Goal: Task Accomplishment & Management: Complete application form

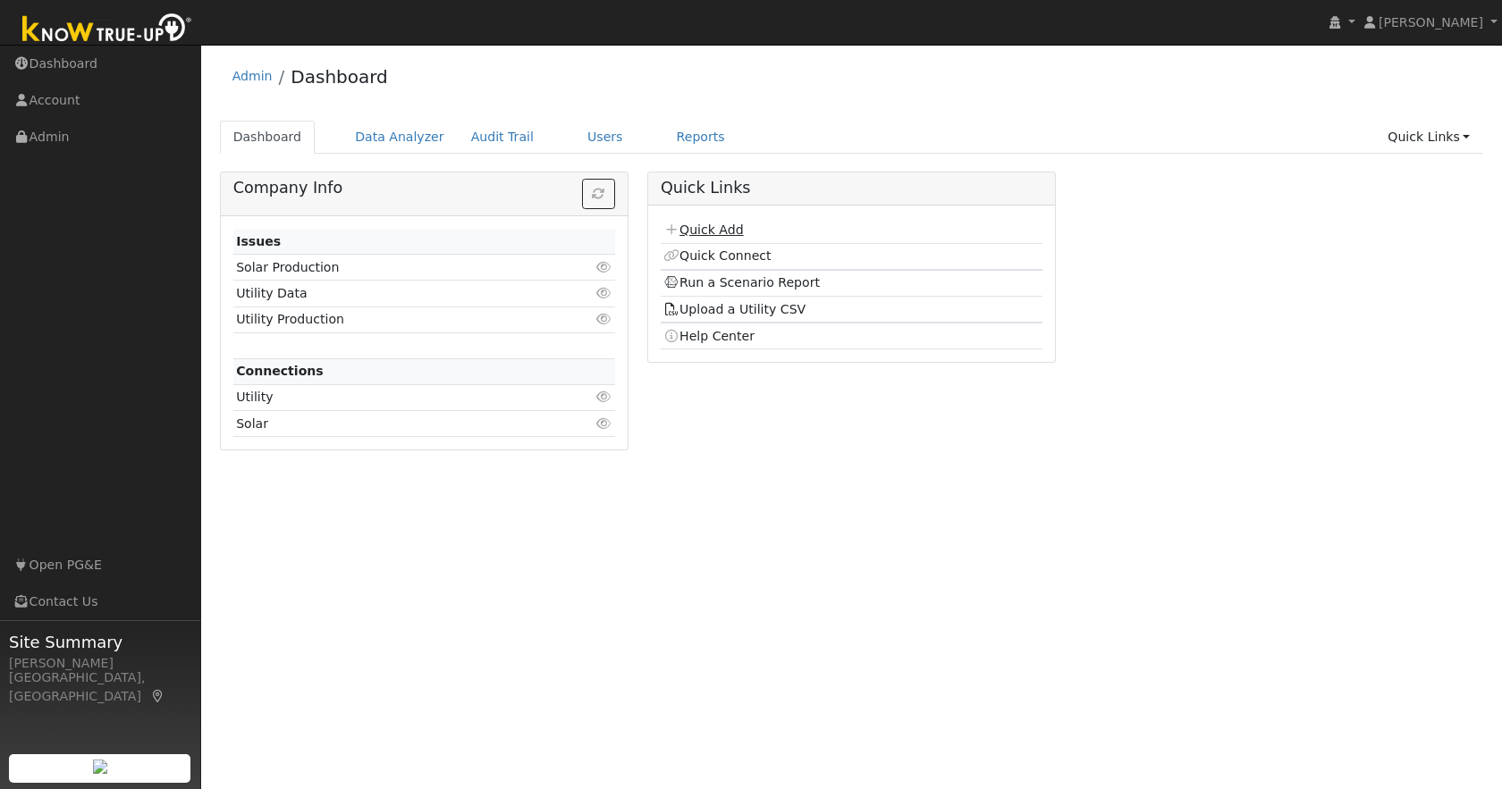
click at [721, 226] on link "Quick Add" at bounding box center [703, 230] width 80 height 14
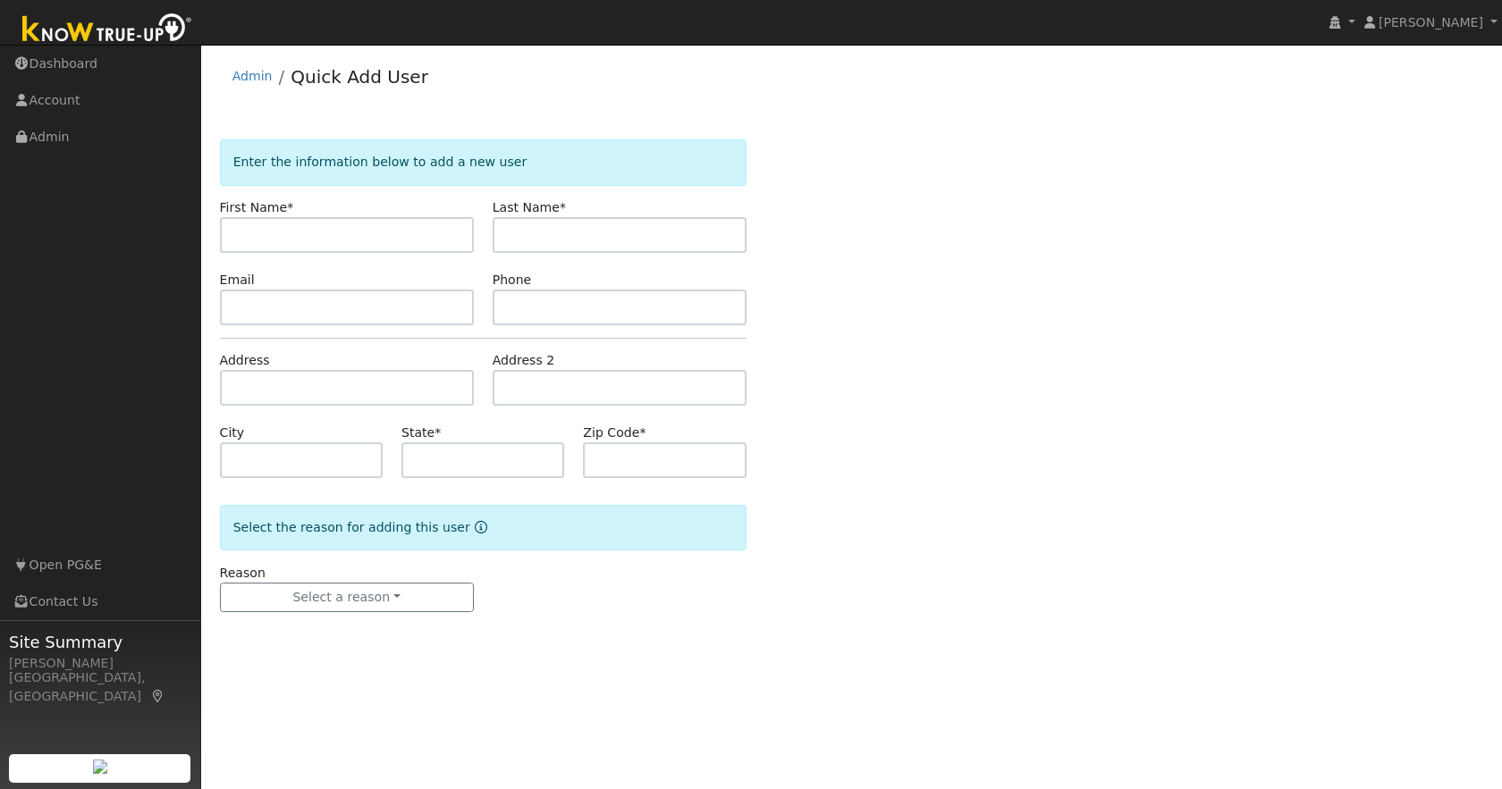
click at [315, 244] on input "text" at bounding box center [347, 235] width 254 height 36
type input "[PERSON_NAME]"
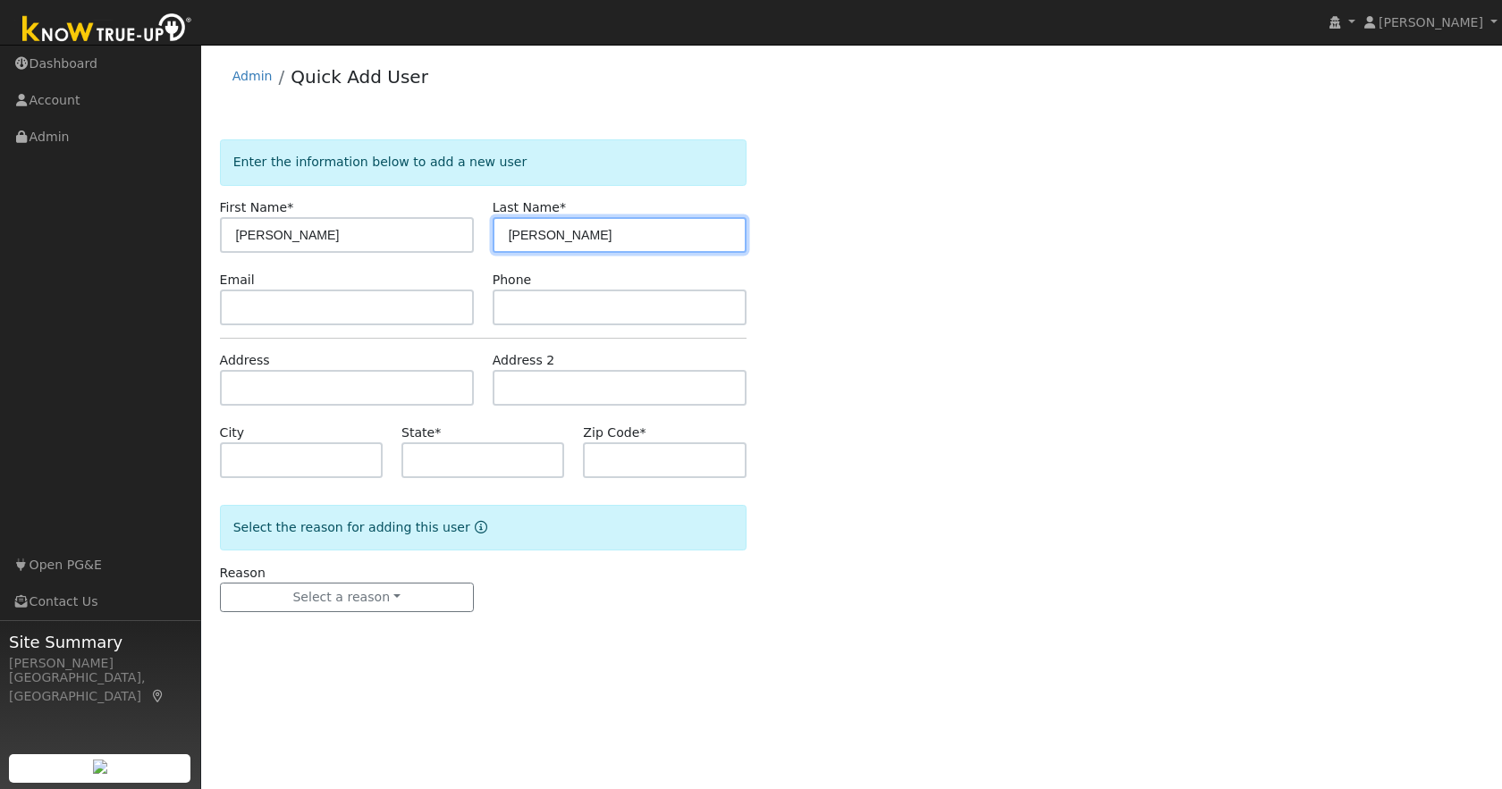
type input "Jasmer"
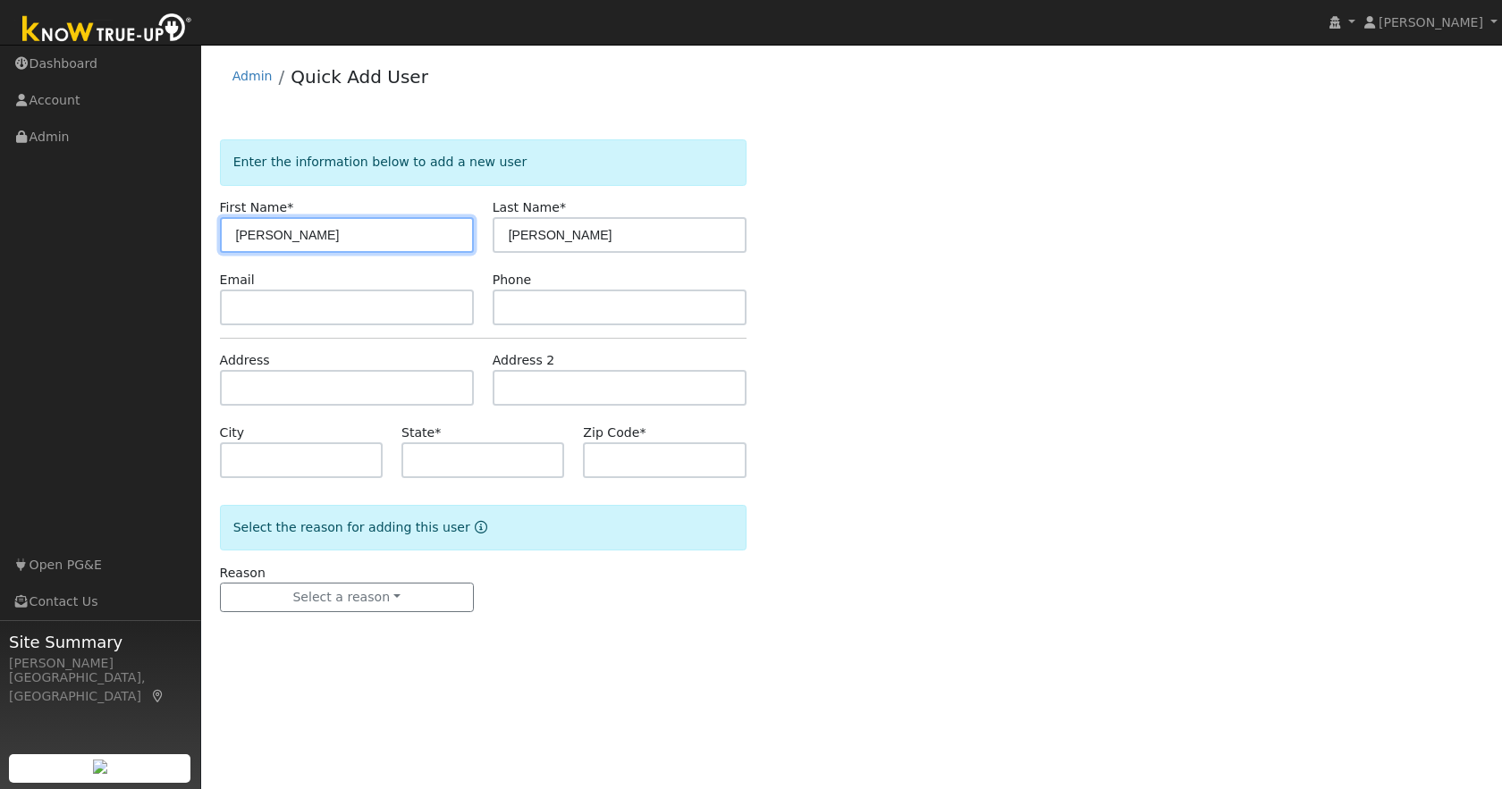
click at [241, 239] on input "[PERSON_NAME]" at bounding box center [347, 235] width 254 height 36
type input "Seth"
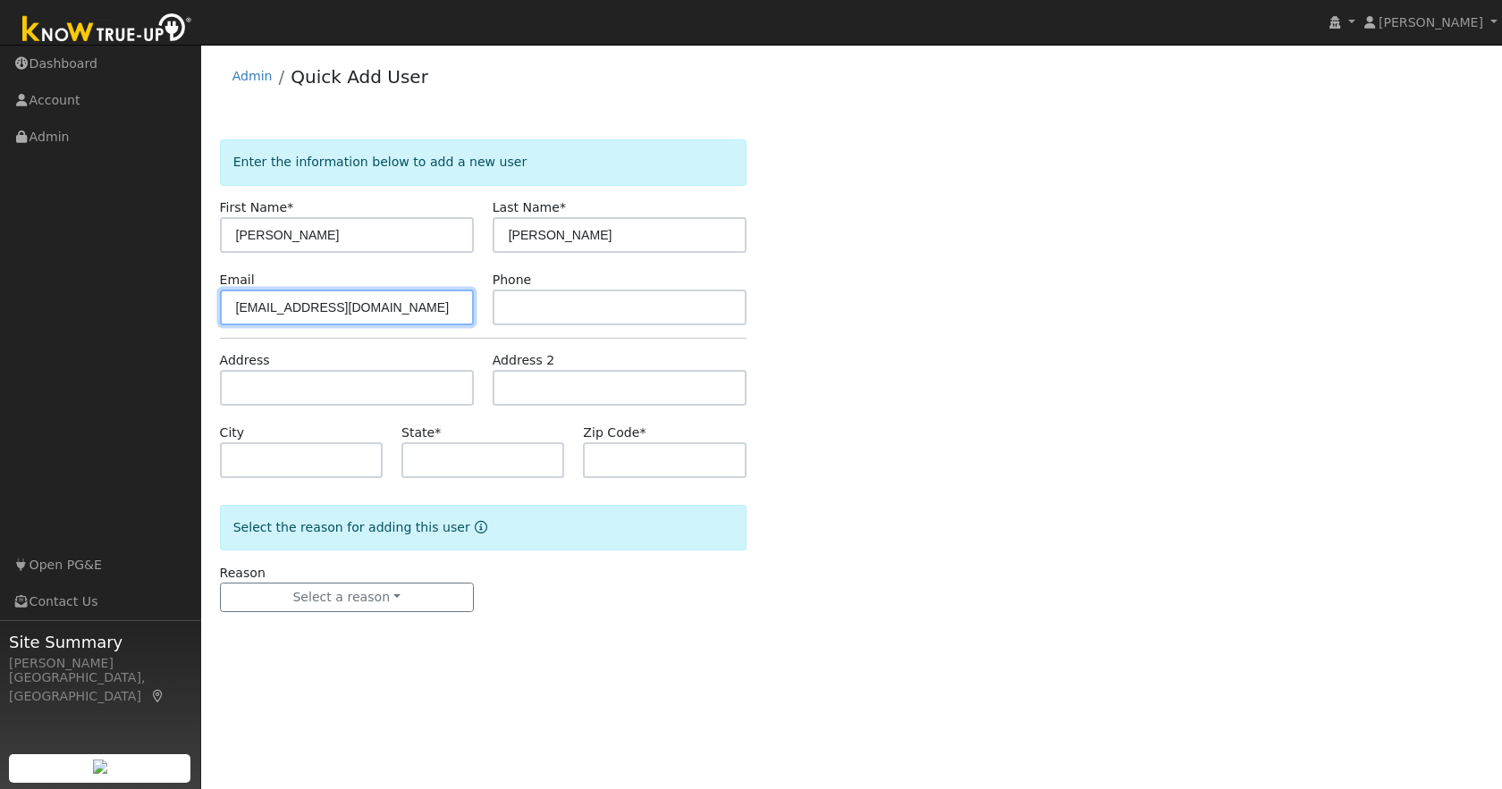
type input "[EMAIL_ADDRESS][DOMAIN_NAME]"
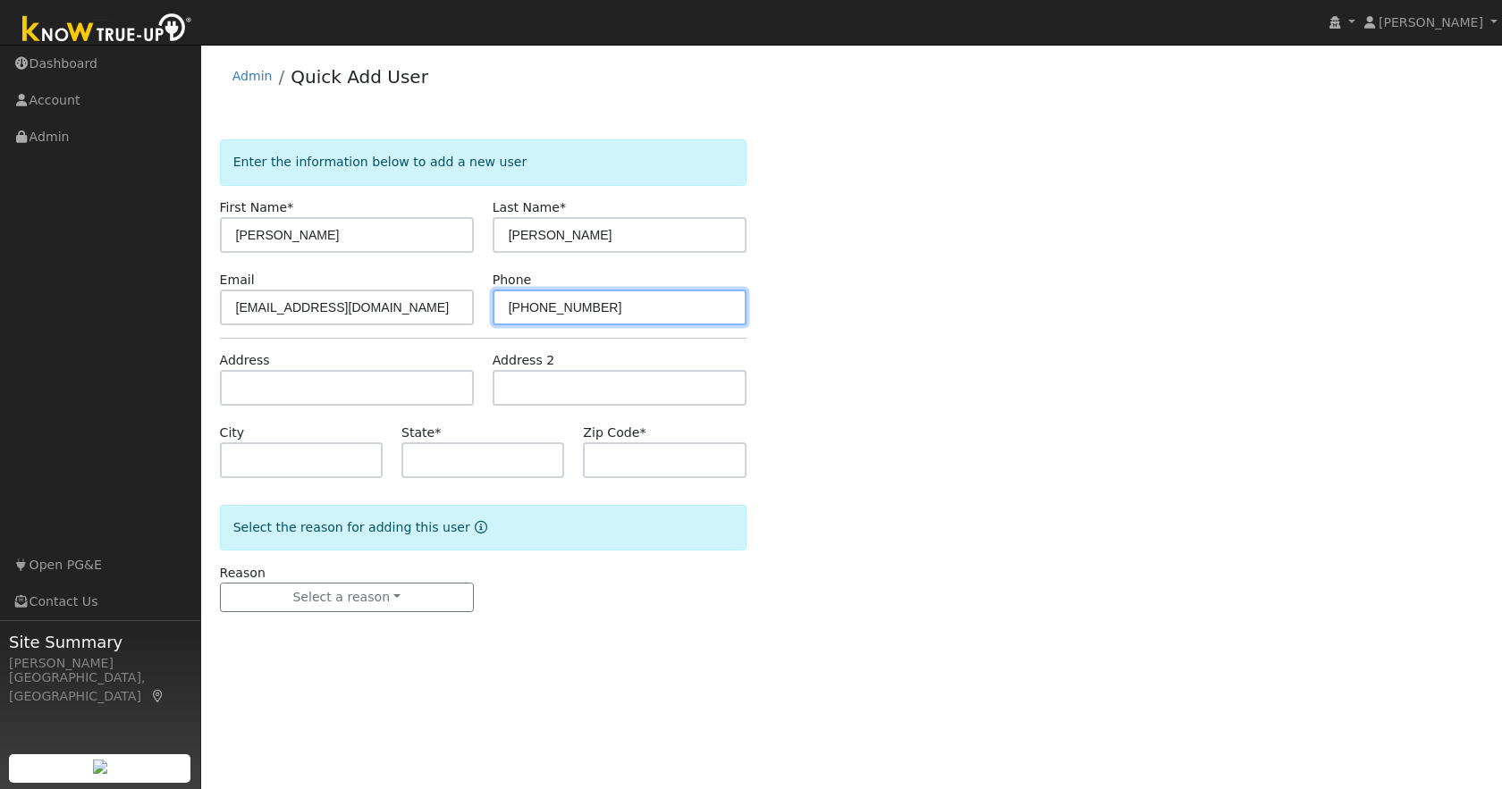
type input "209-770-0534"
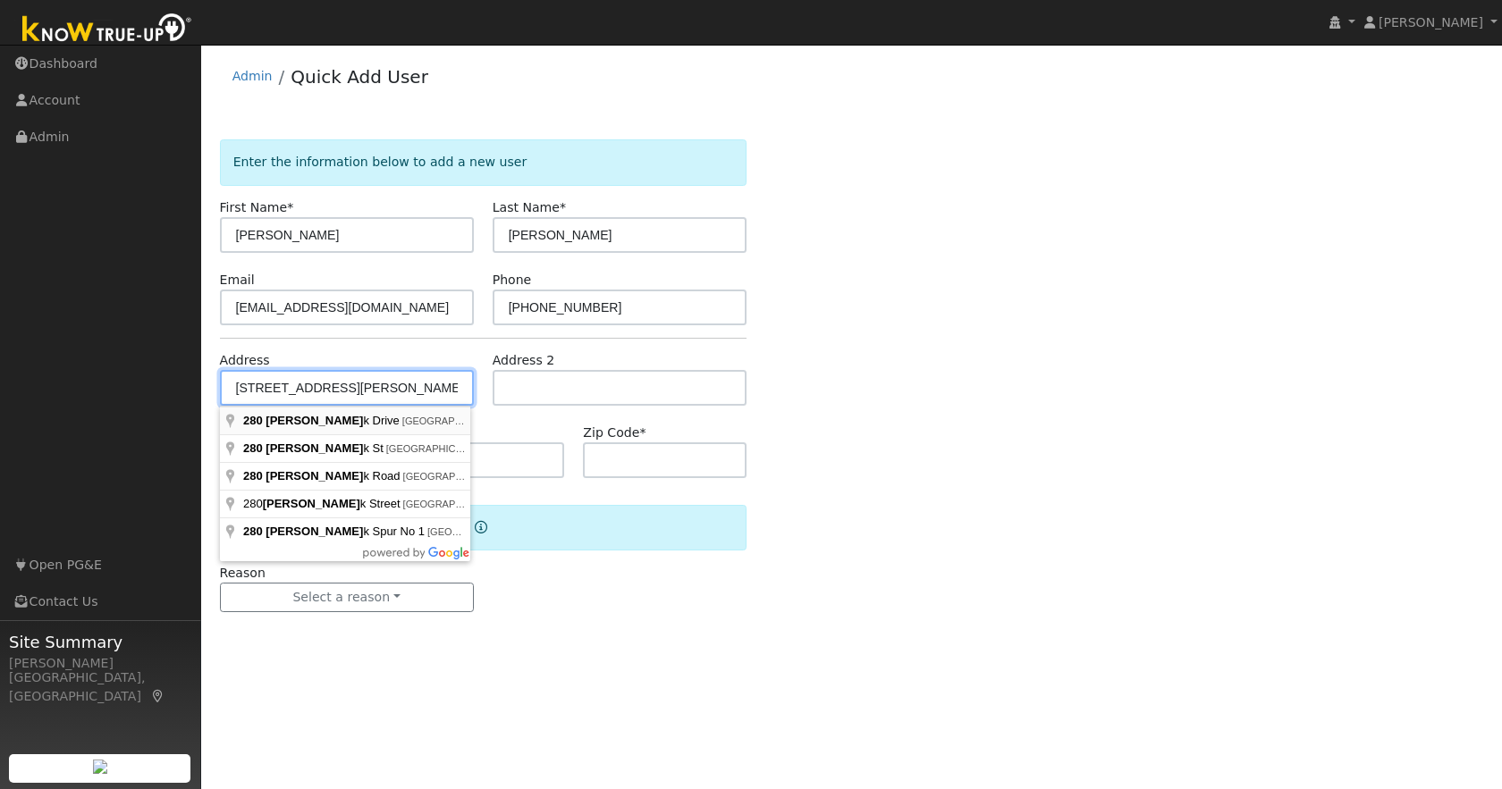
type input "[STREET_ADDRESS][PERSON_NAME]"
type input "Sonora"
type input "CA"
type input "95370"
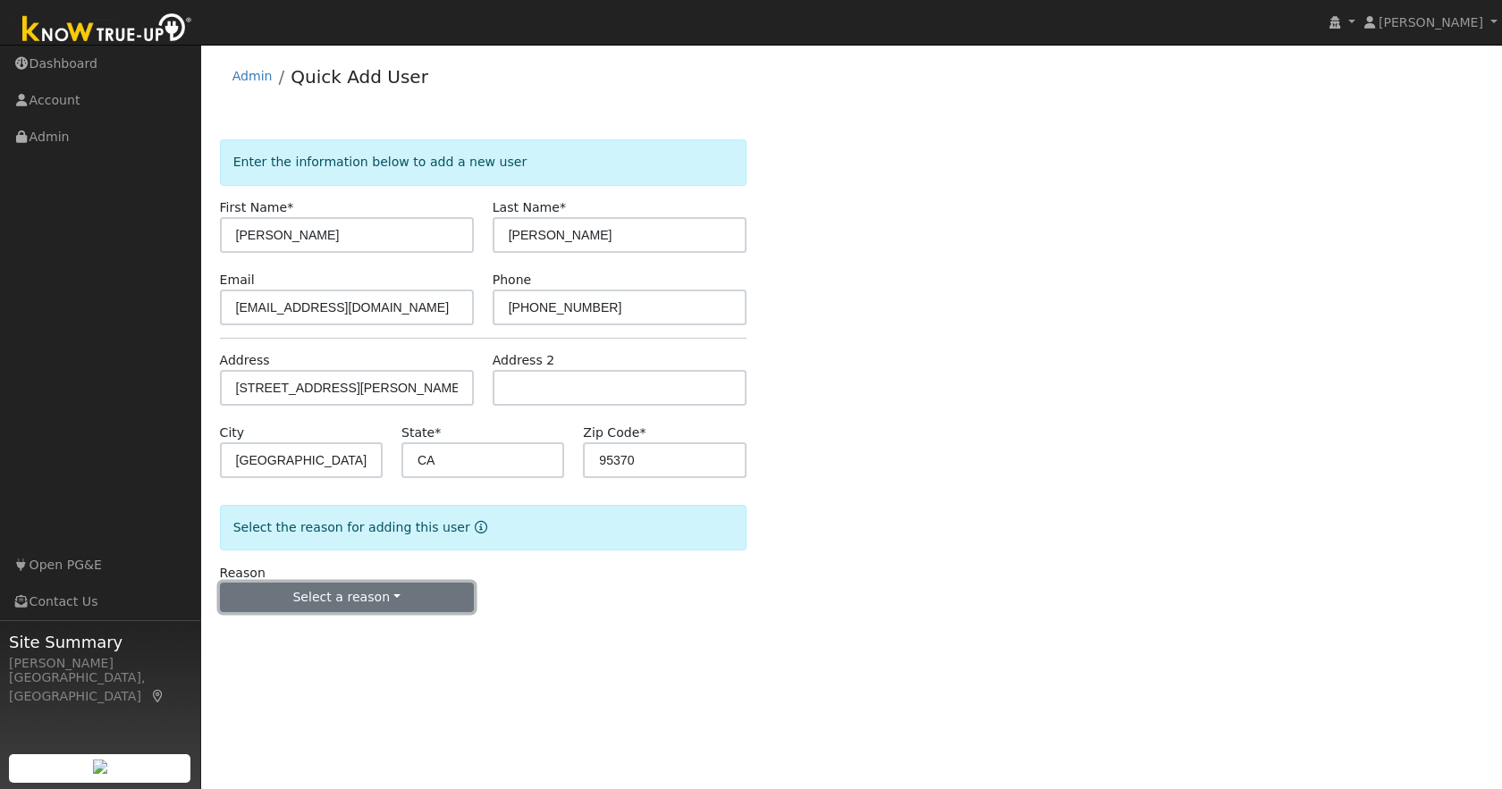
click at [323, 597] on button "Select a reason" at bounding box center [347, 598] width 254 height 30
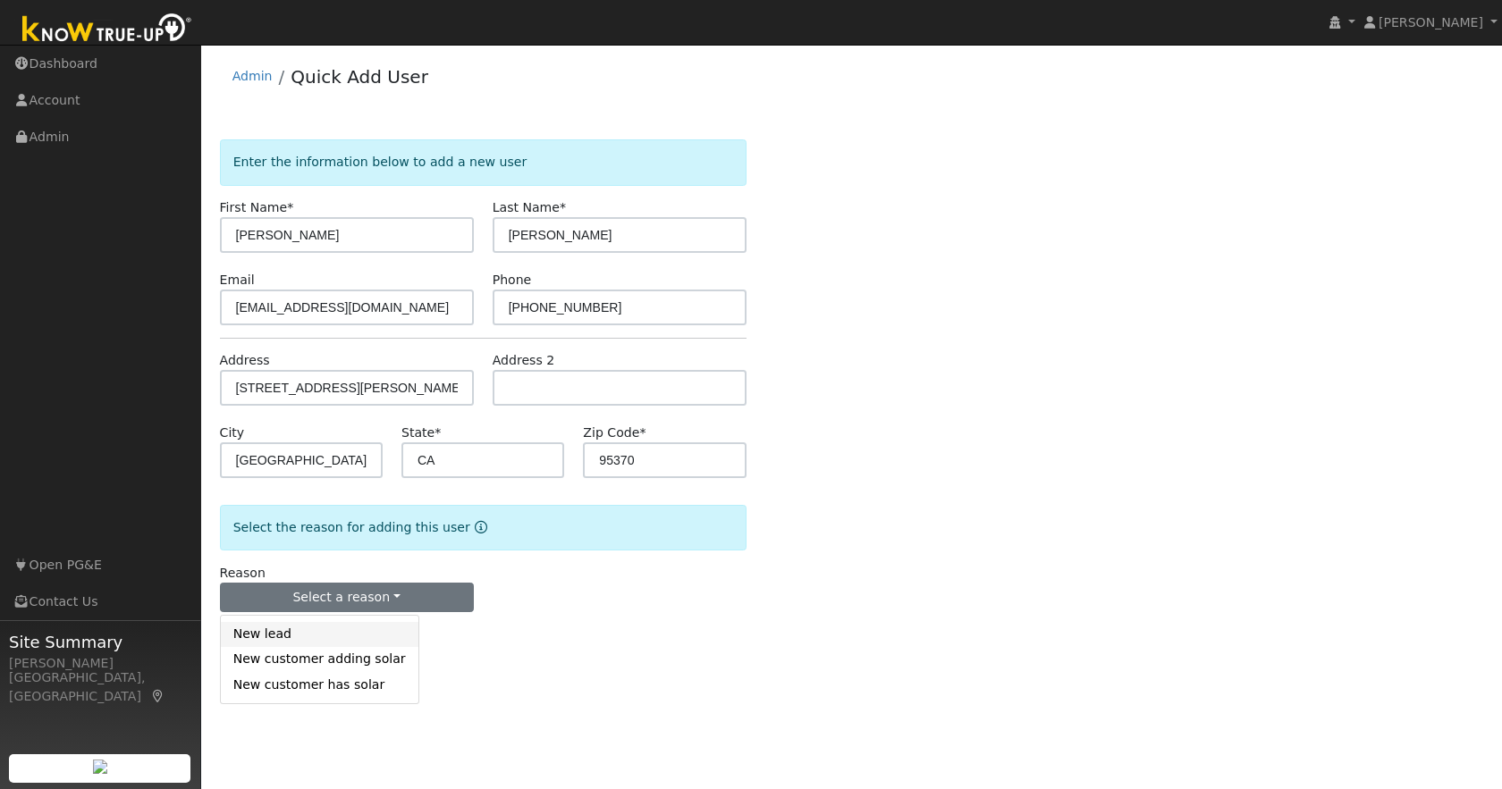
click at [276, 637] on link "New lead" at bounding box center [320, 634] width 198 height 25
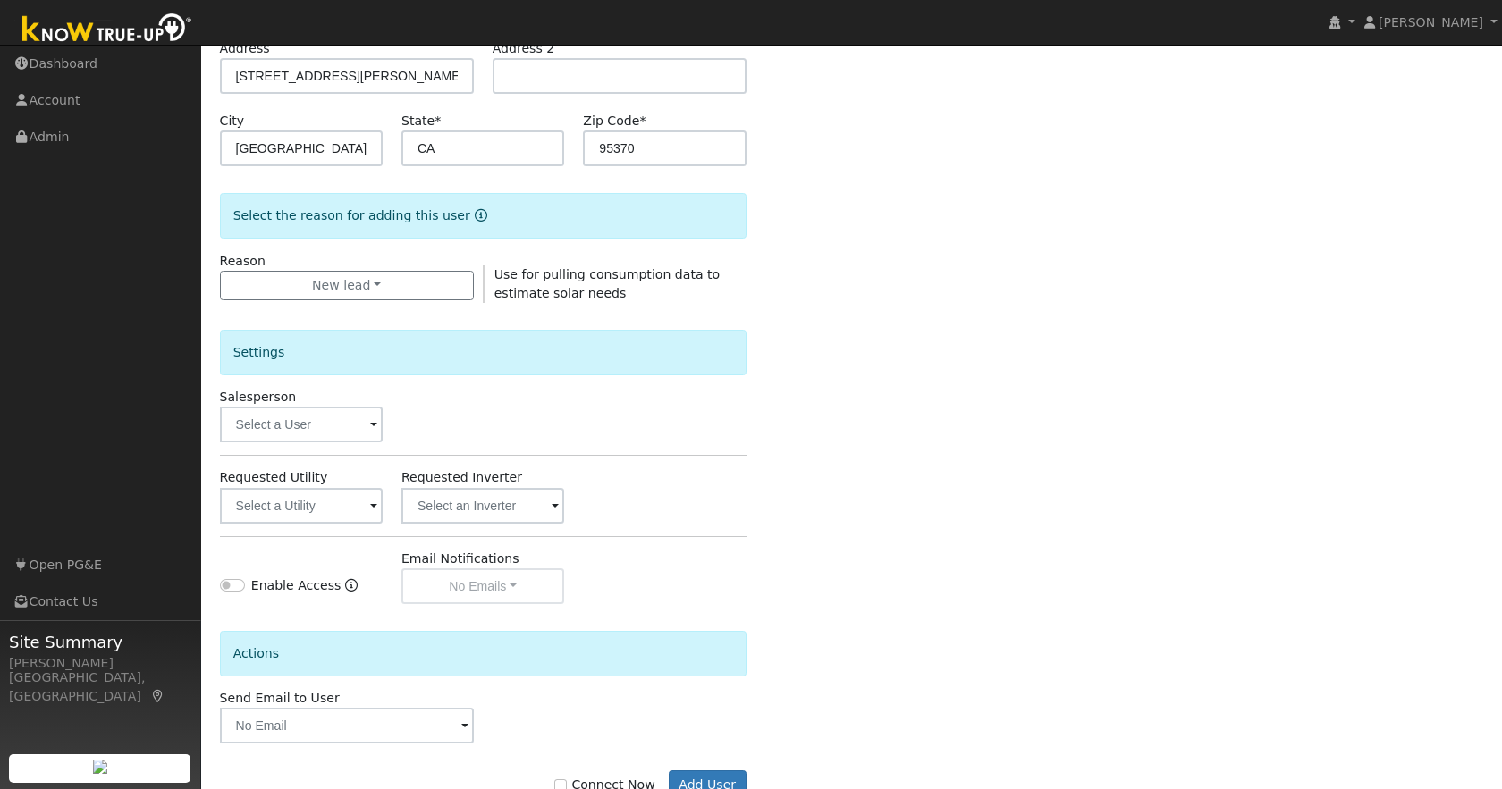
scroll to position [368, 0]
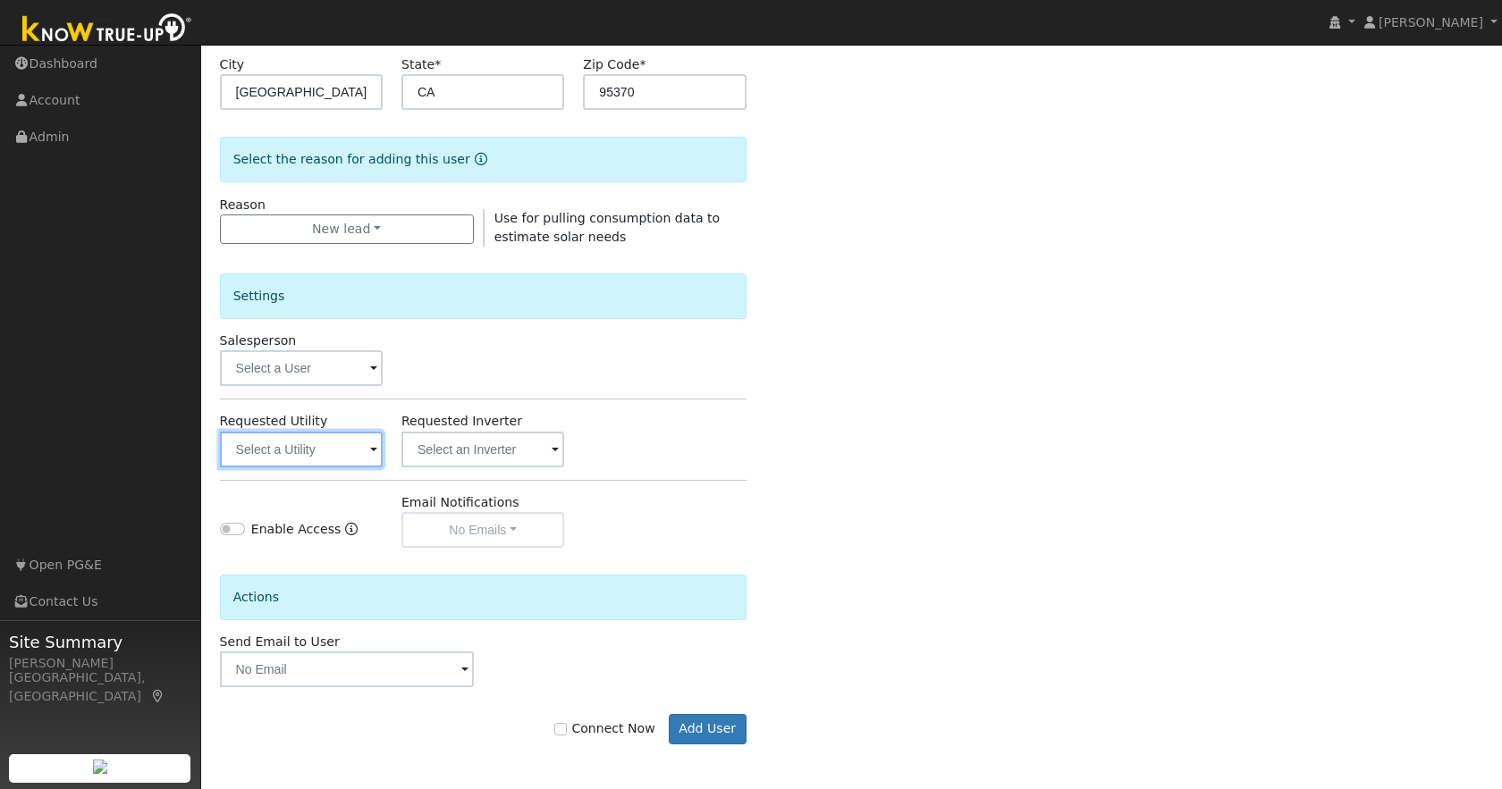
click at [303, 436] on input "text" at bounding box center [301, 450] width 163 height 36
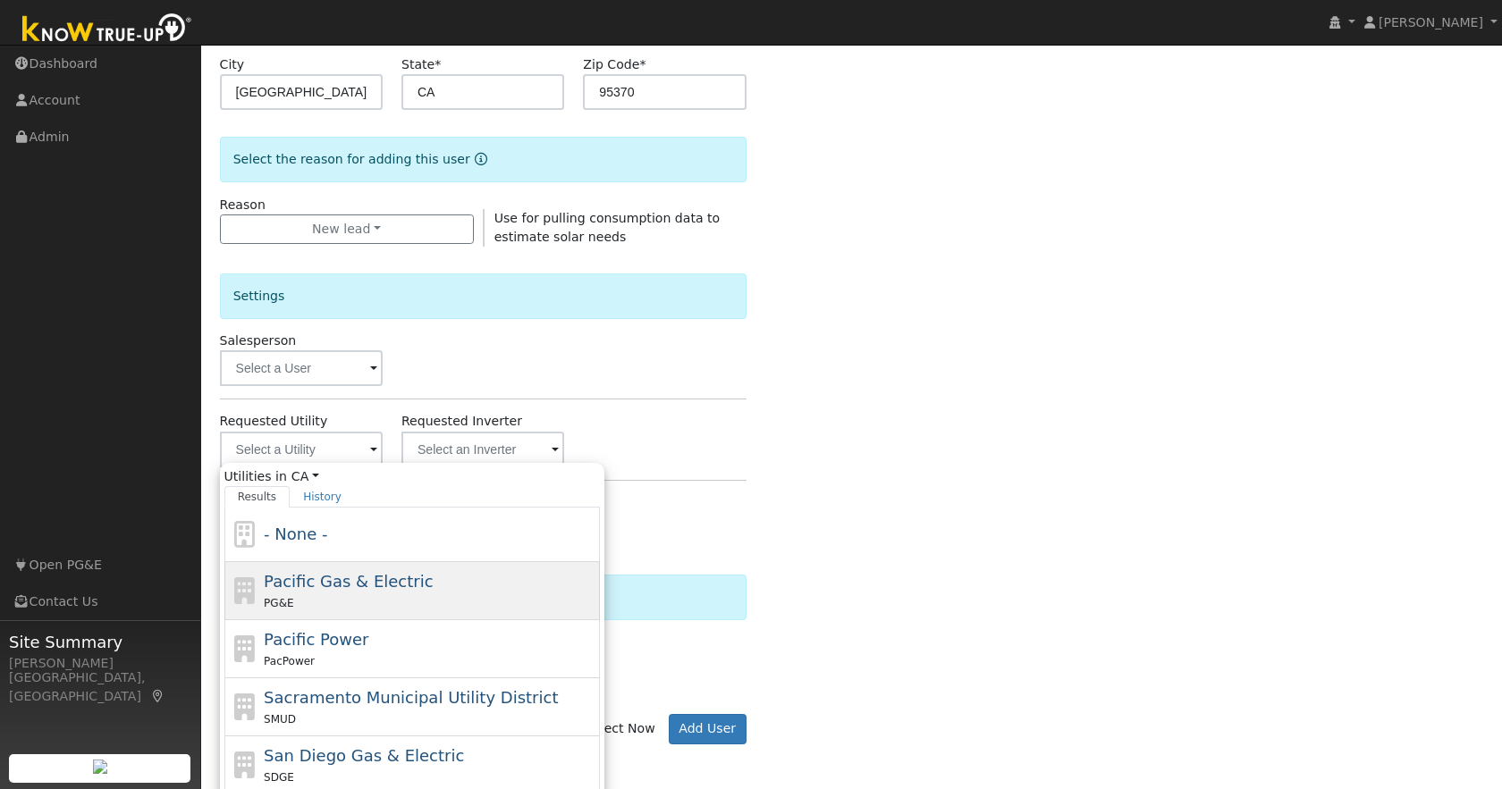
click at [342, 594] on div "PG&E" at bounding box center [430, 603] width 332 height 19
type input "Pacific Gas & Electric"
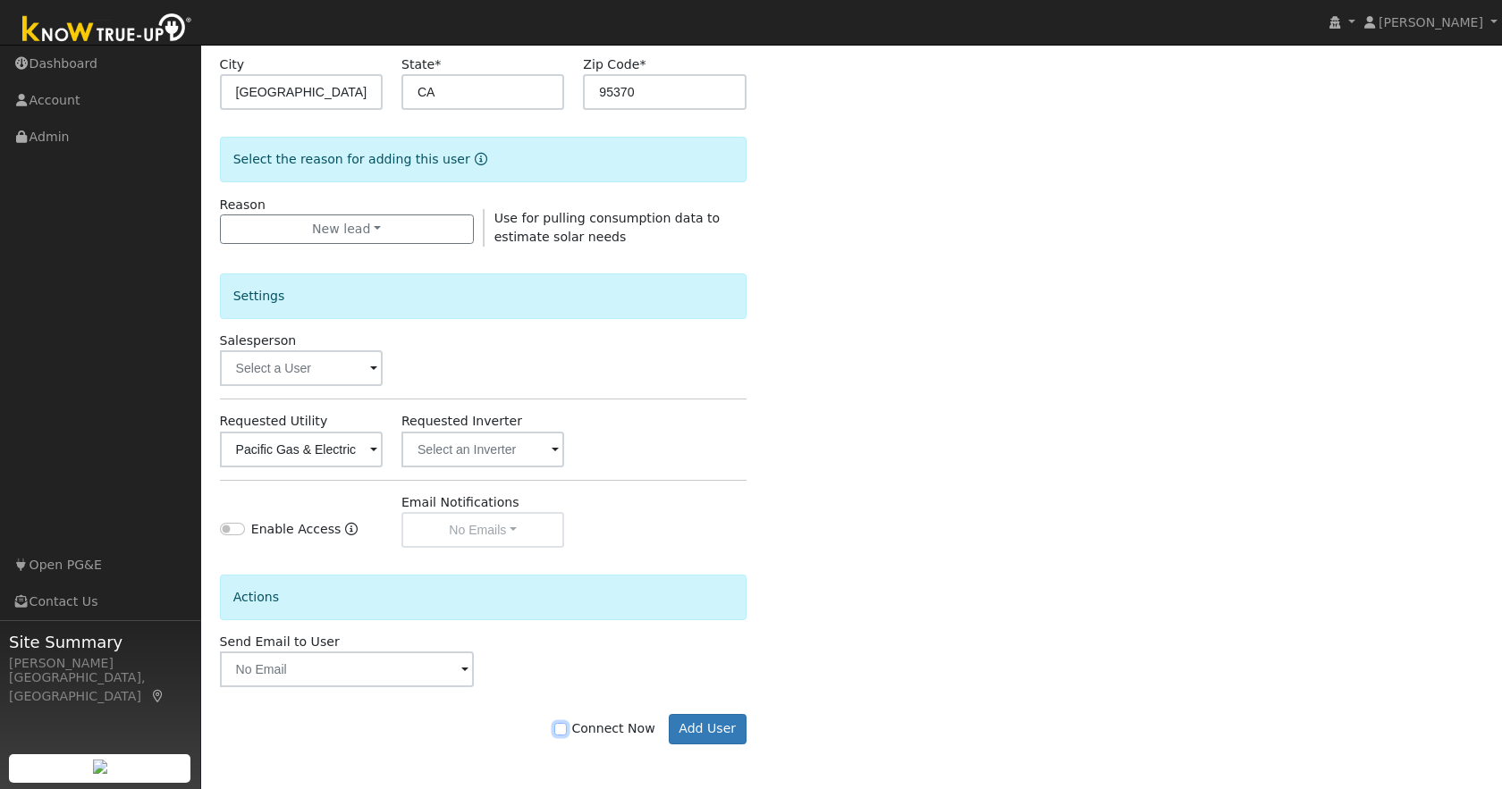
click at [567, 731] on input "Connect Now" at bounding box center [560, 729] width 13 height 13
checkbox input "true"
click at [714, 726] on button "Add User" at bounding box center [708, 729] width 78 height 30
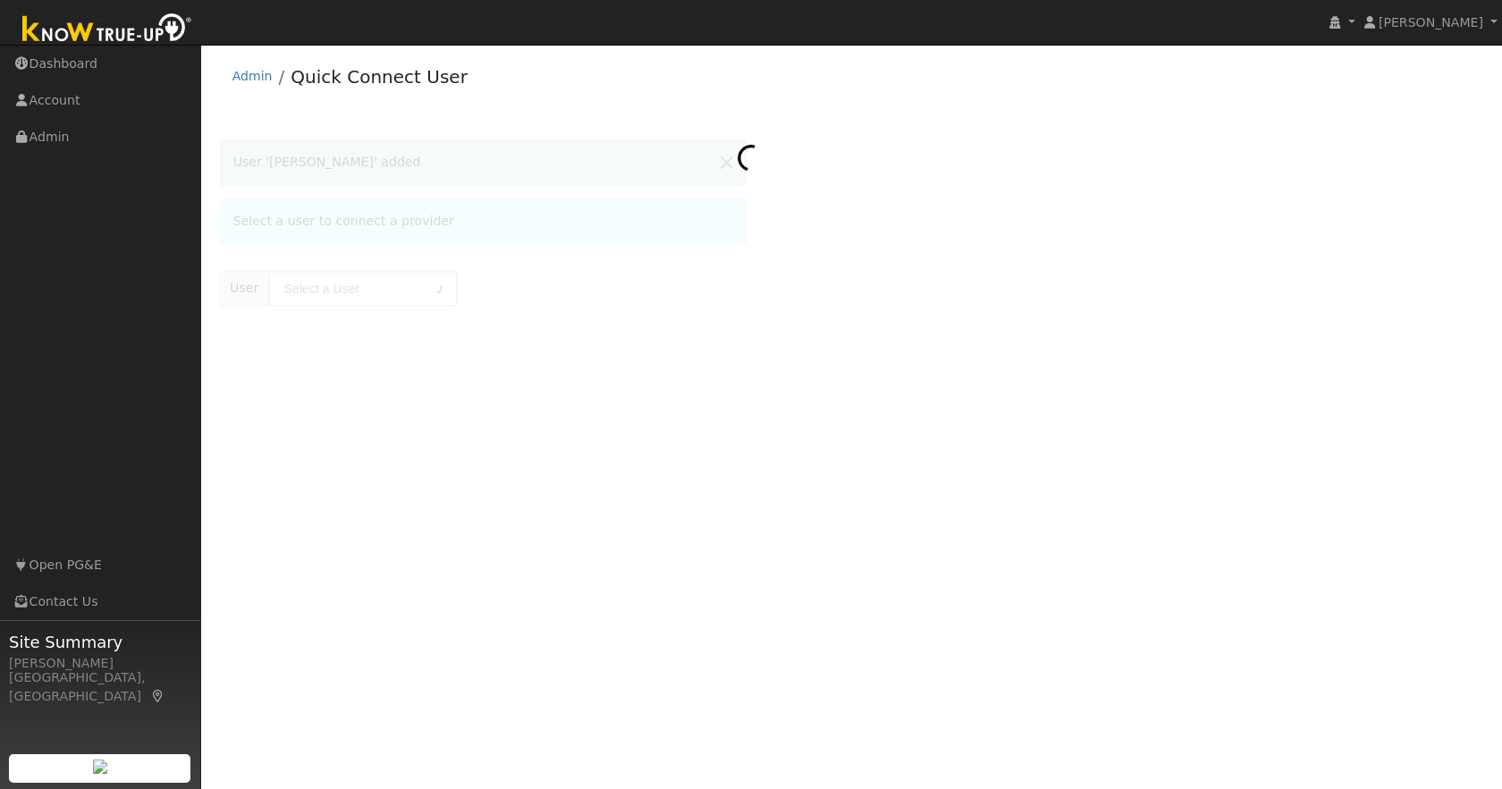
type input "[PERSON_NAME]"
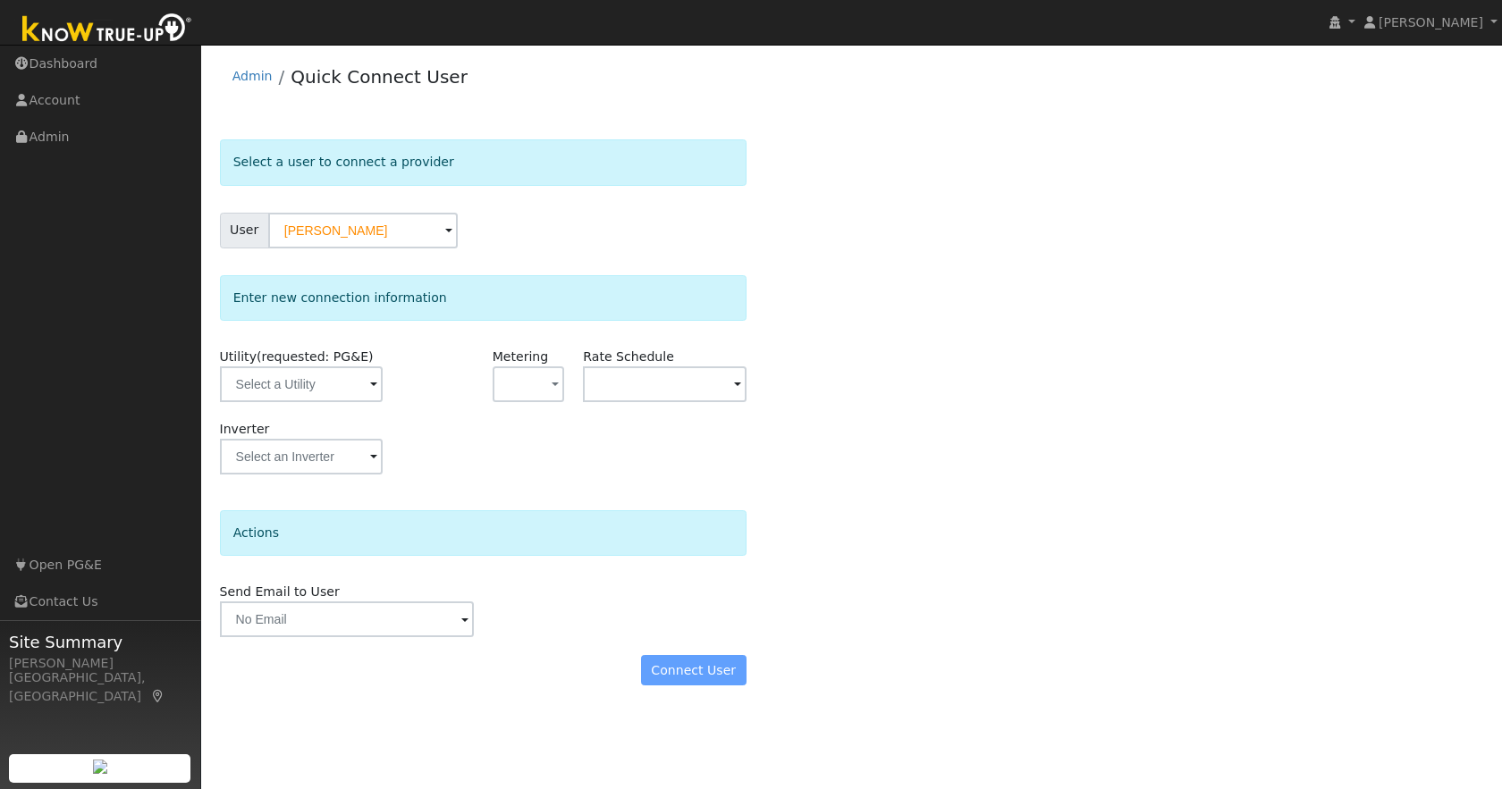
click at [370, 387] on span at bounding box center [373, 386] width 7 height 21
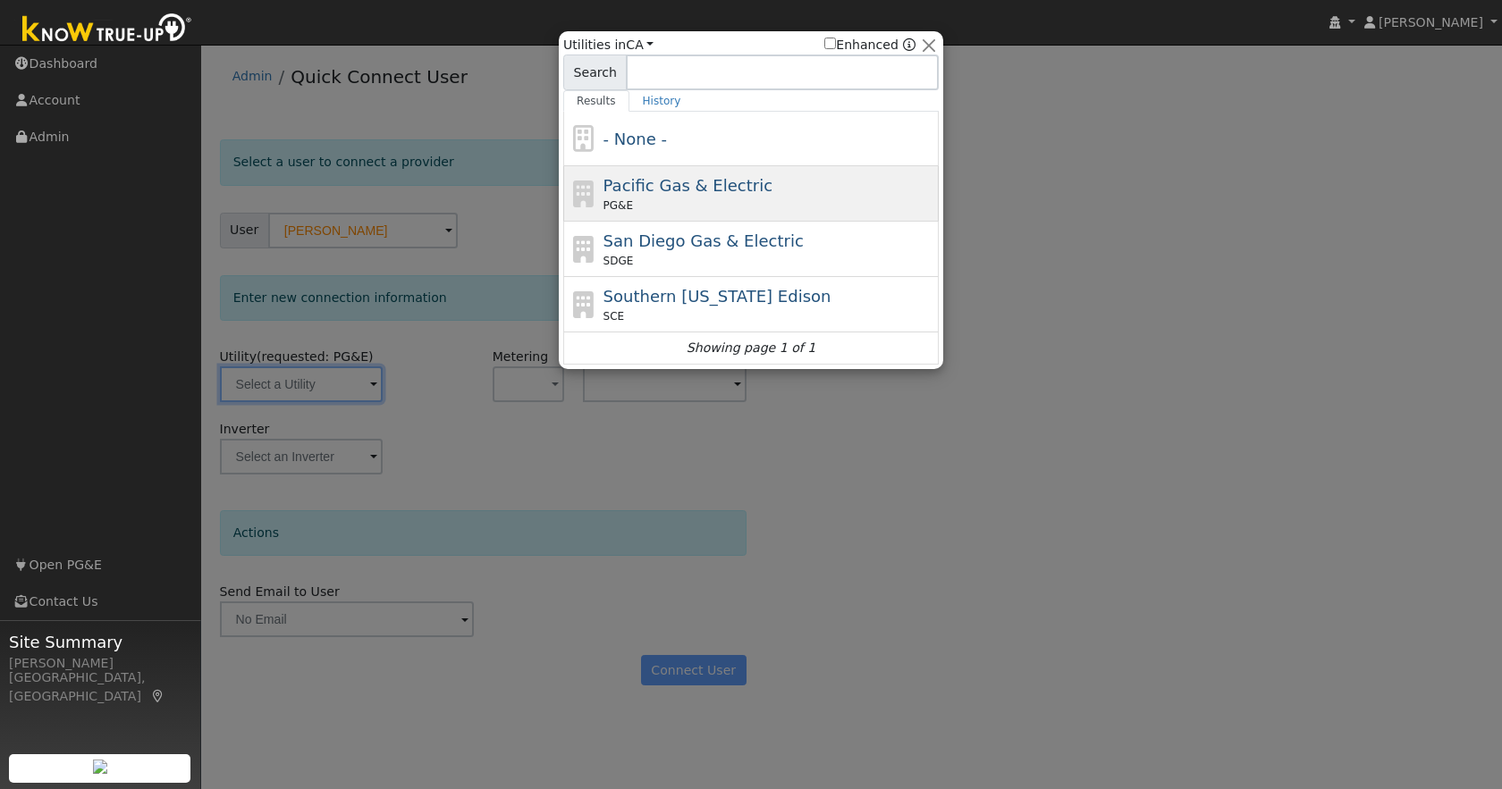
click at [771, 198] on div "PG&E" at bounding box center [769, 206] width 332 height 16
type input "PG&E"
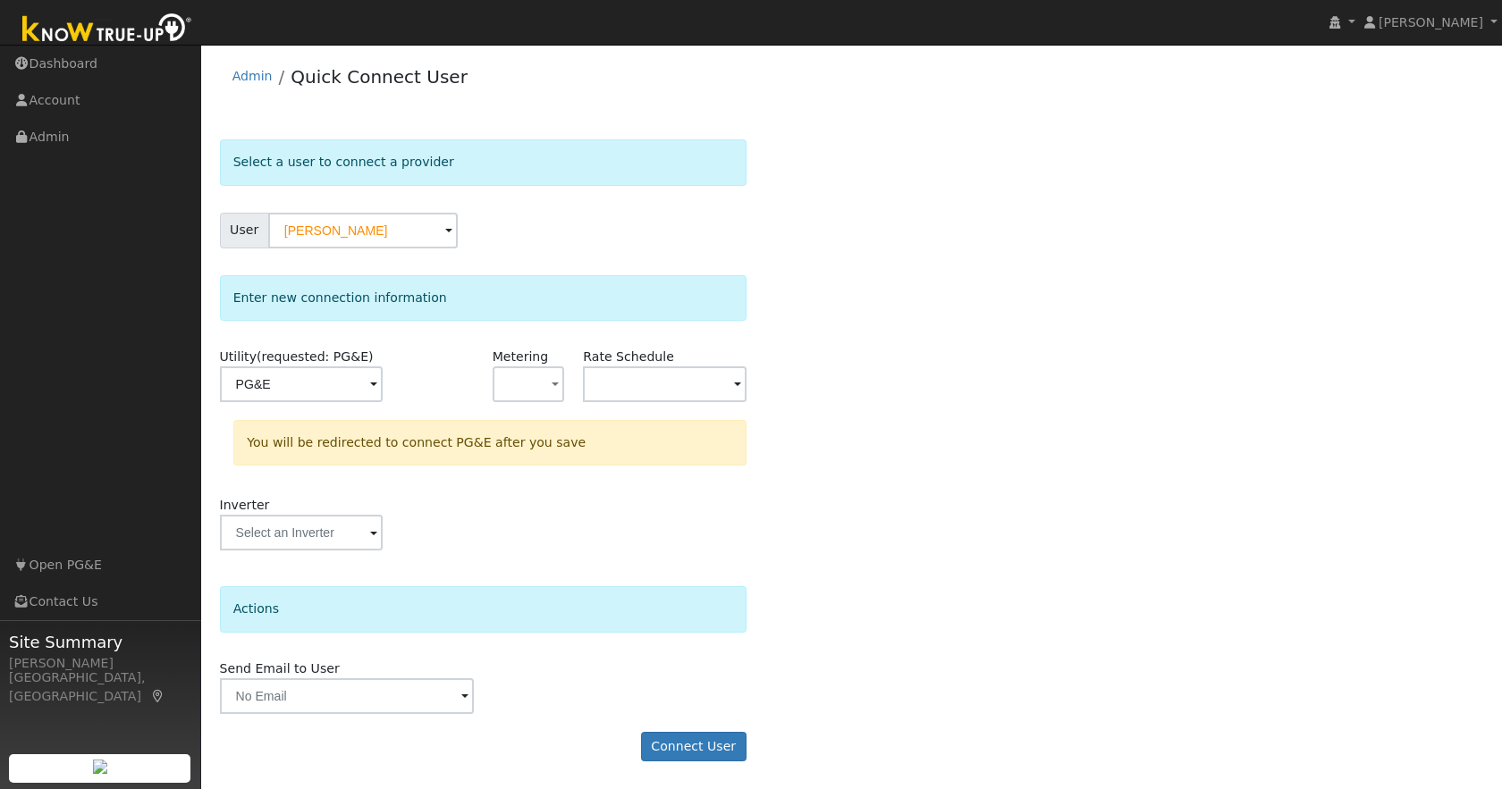
click at [737, 388] on span at bounding box center [737, 386] width 7 height 21
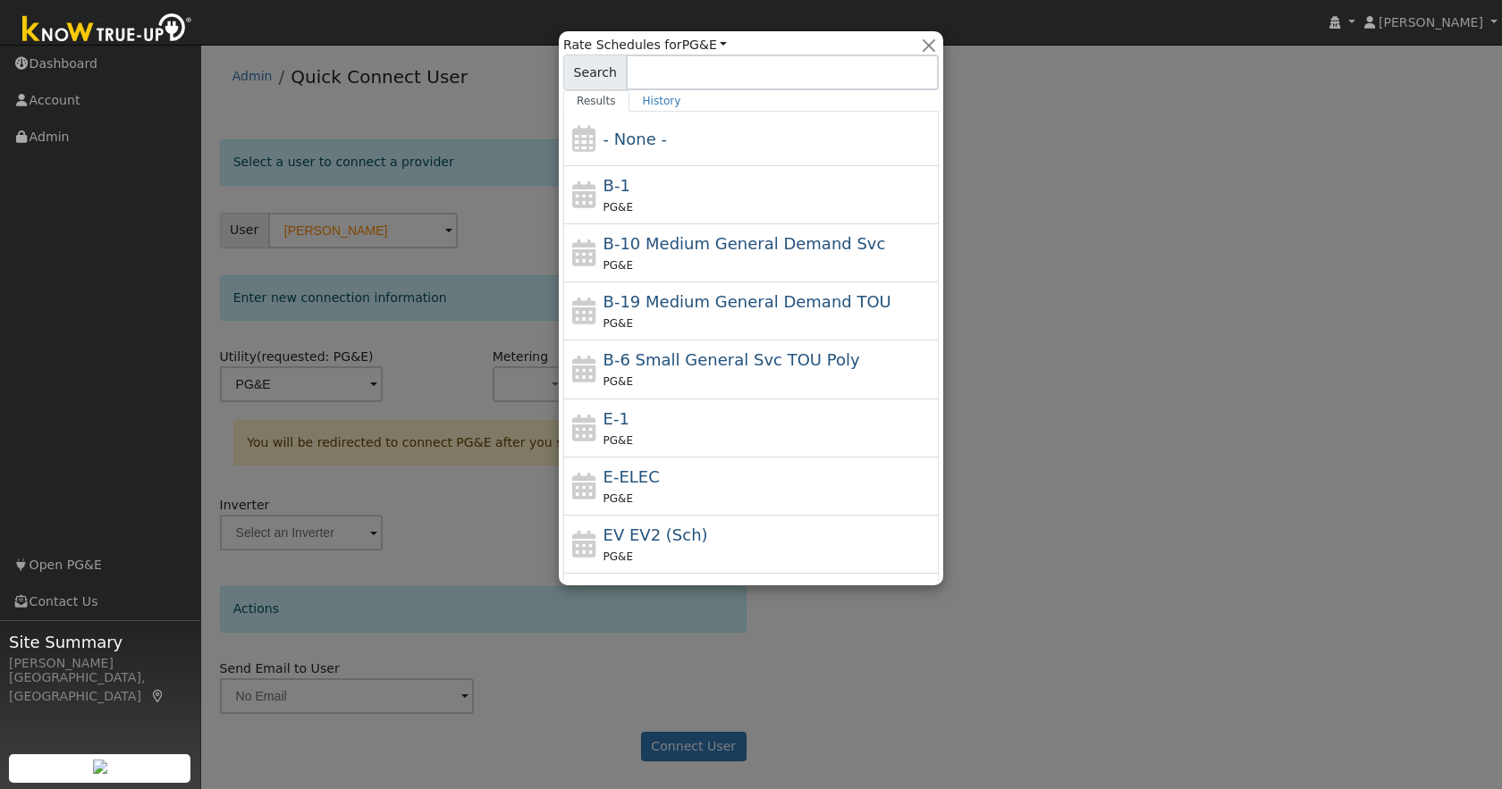
click at [672, 483] on div "E-ELEC PG&E" at bounding box center [769, 486] width 332 height 43
type input "E-ELEC"
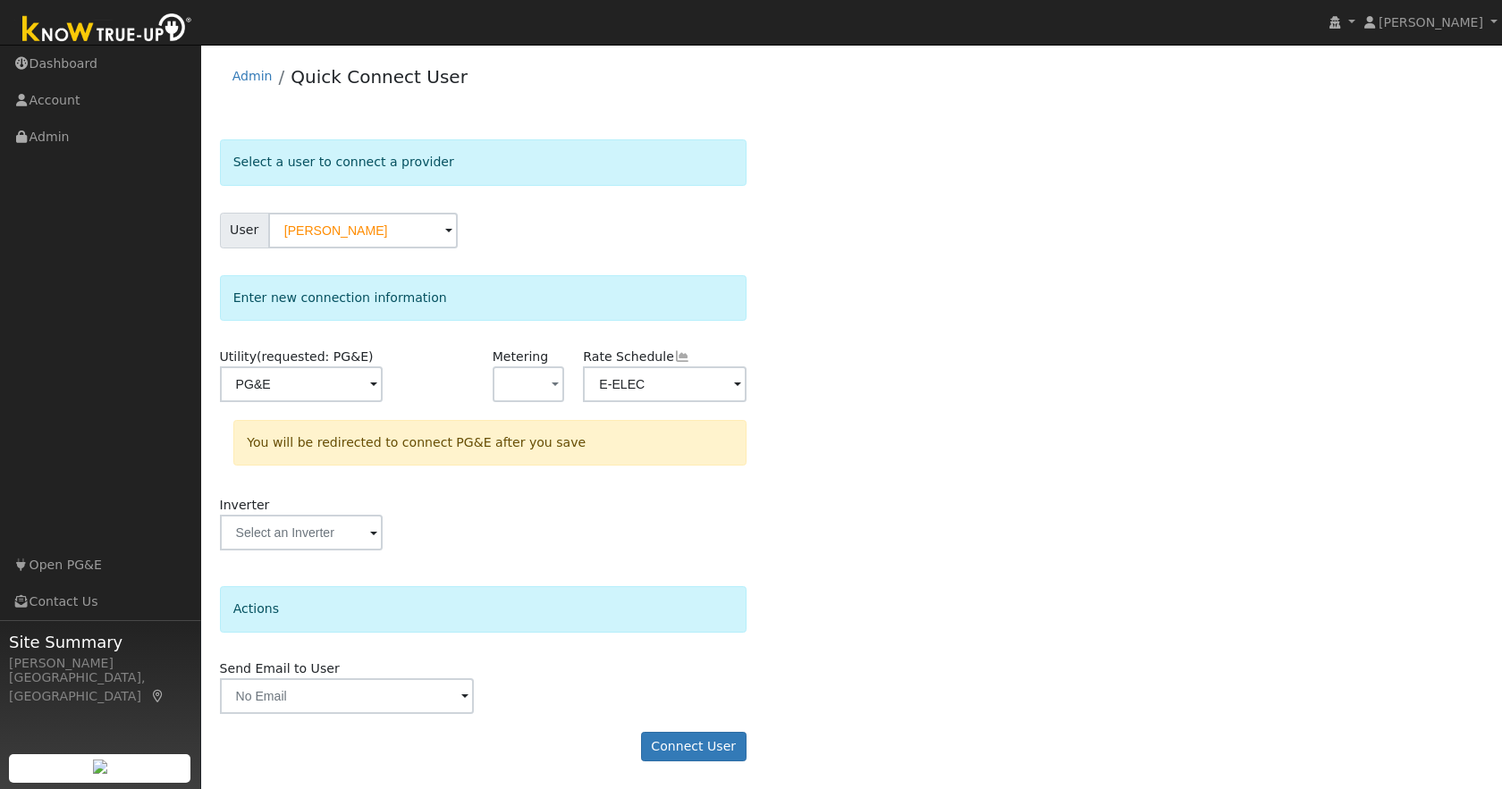
click at [892, 428] on div "Select a user to connect a provider User Seth Jasmer Account Default Account De…" at bounding box center [852, 459] width 1264 height 640
click at [702, 743] on button "Connect User" at bounding box center [693, 747] width 105 height 30
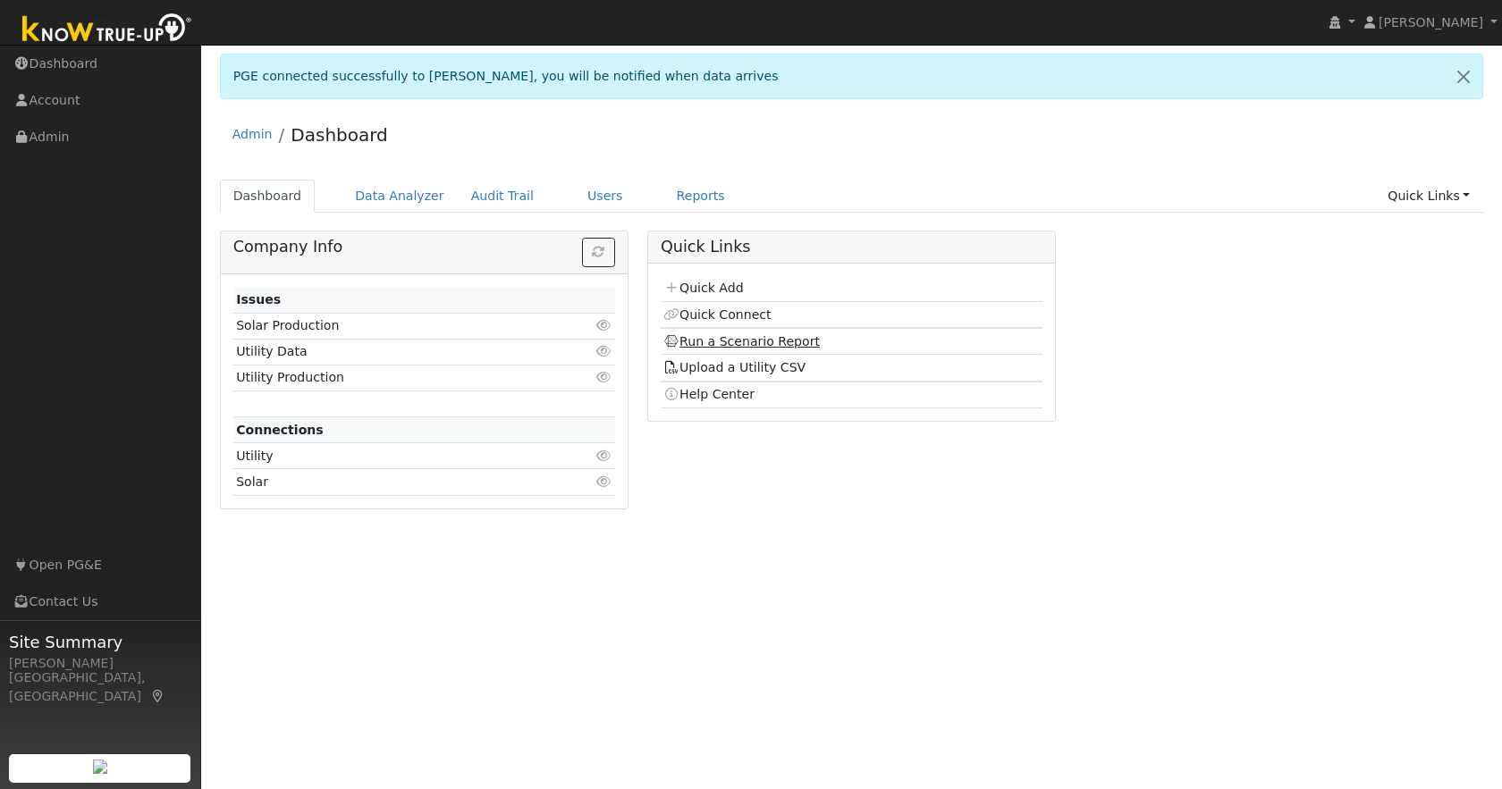
click at [730, 344] on link "Run a Scenario Report" at bounding box center [741, 341] width 156 height 14
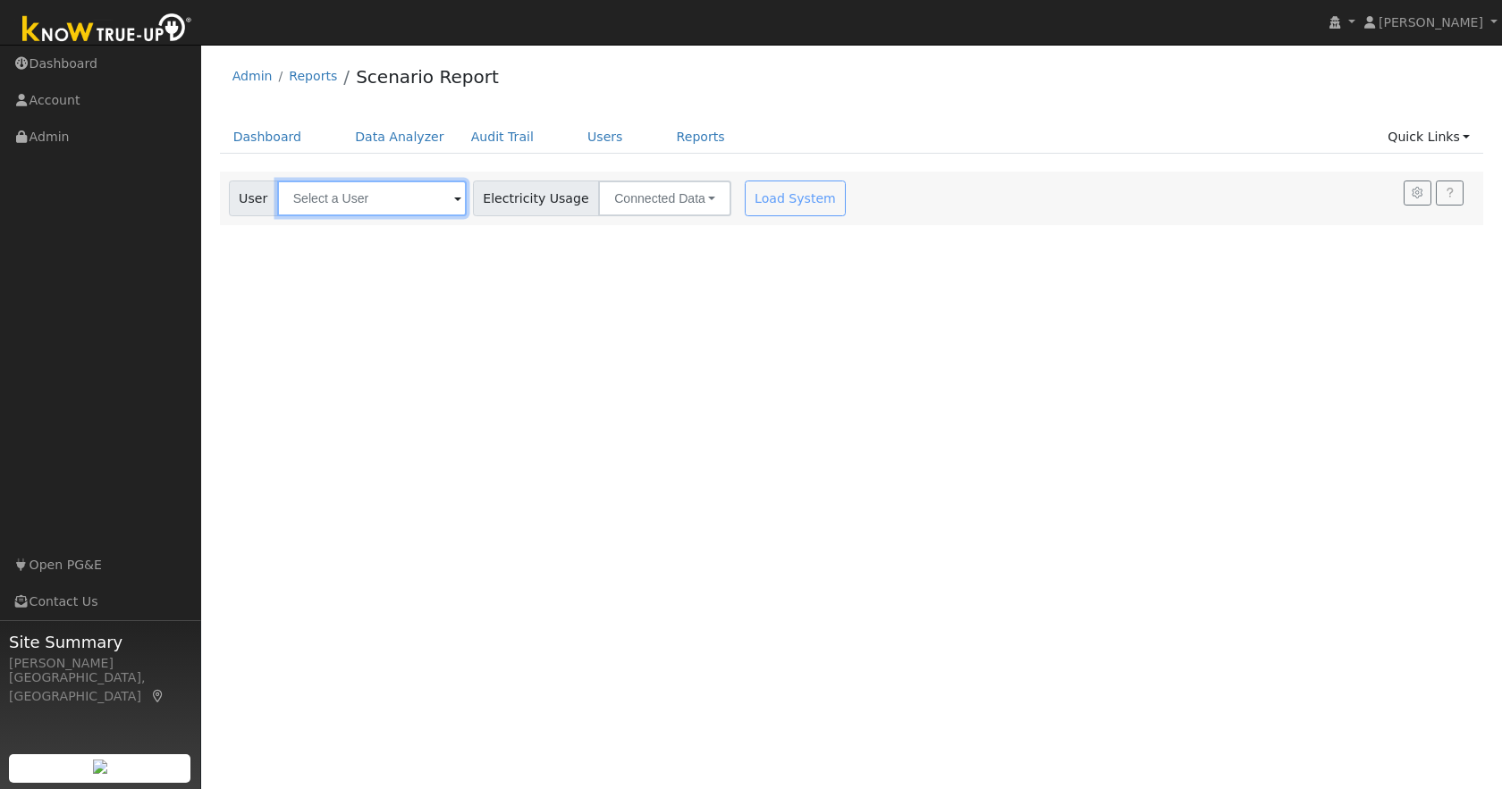
click at [351, 200] on input "text" at bounding box center [372, 199] width 190 height 36
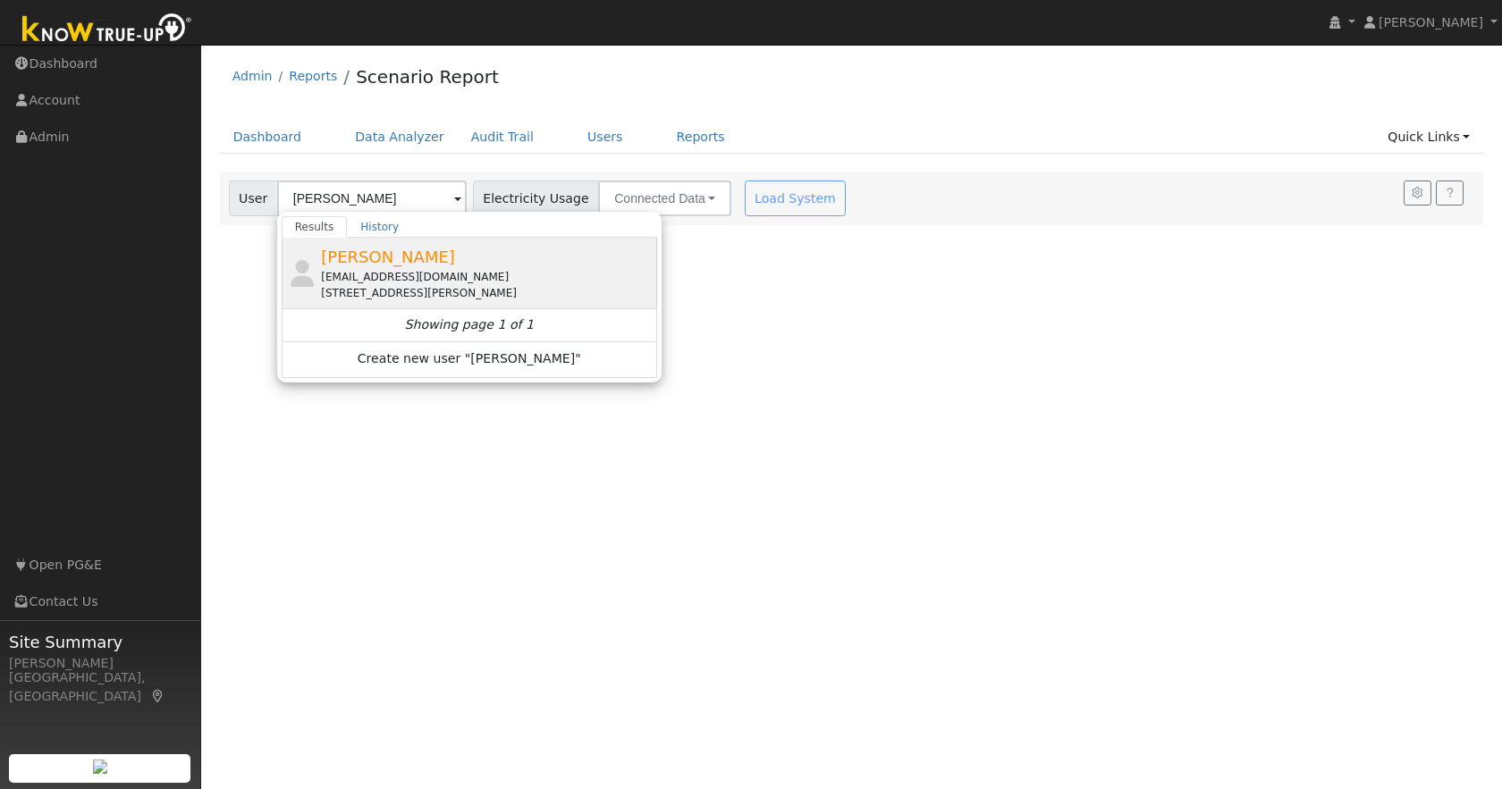
click at [384, 283] on div "[EMAIL_ADDRESS][DOMAIN_NAME]" at bounding box center [487, 277] width 332 height 16
type input "[PERSON_NAME]"
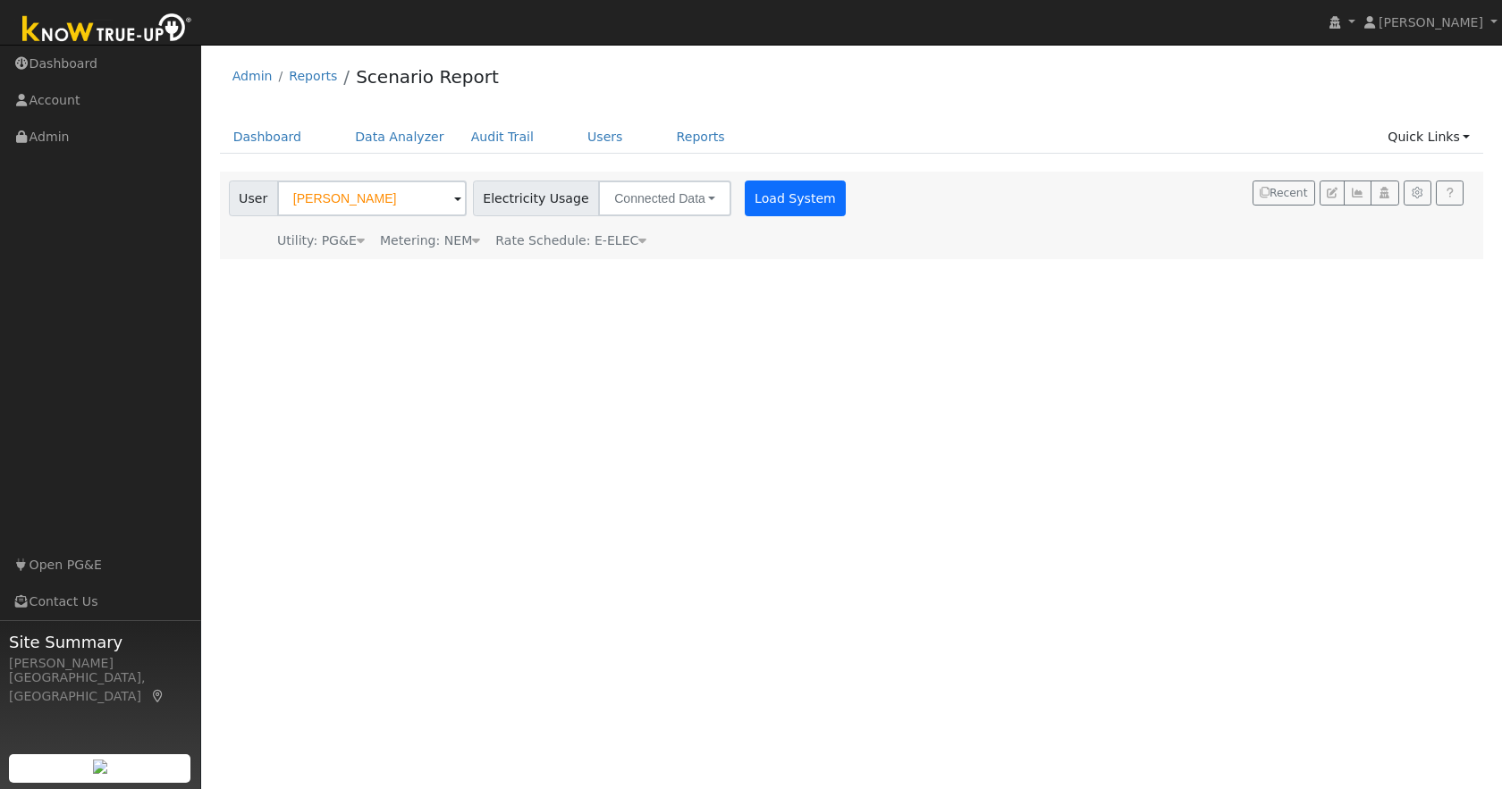
click at [772, 200] on button "Load System" at bounding box center [796, 199] width 102 height 36
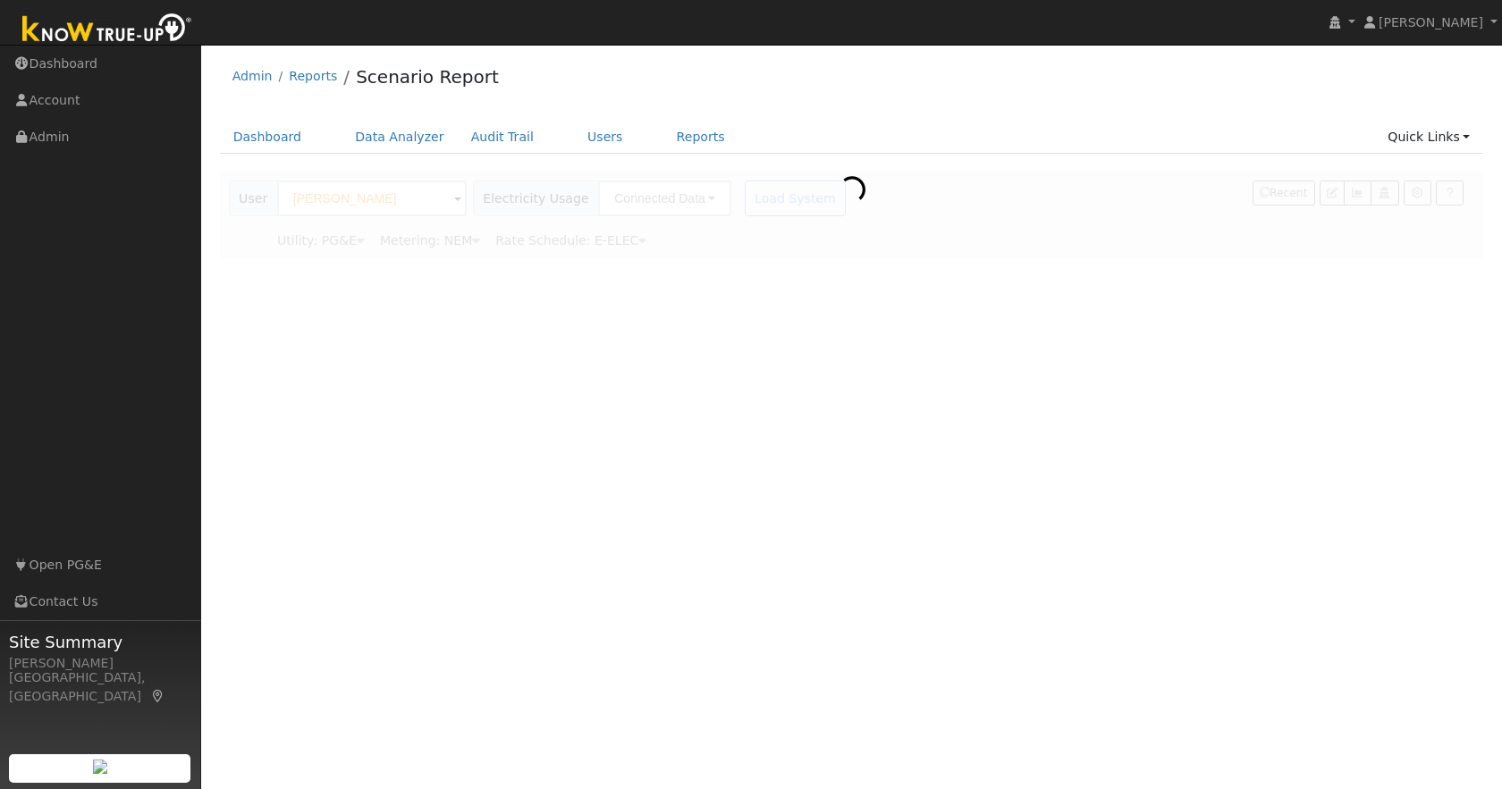
click at [772, 200] on div at bounding box center [852, 216] width 1264 height 88
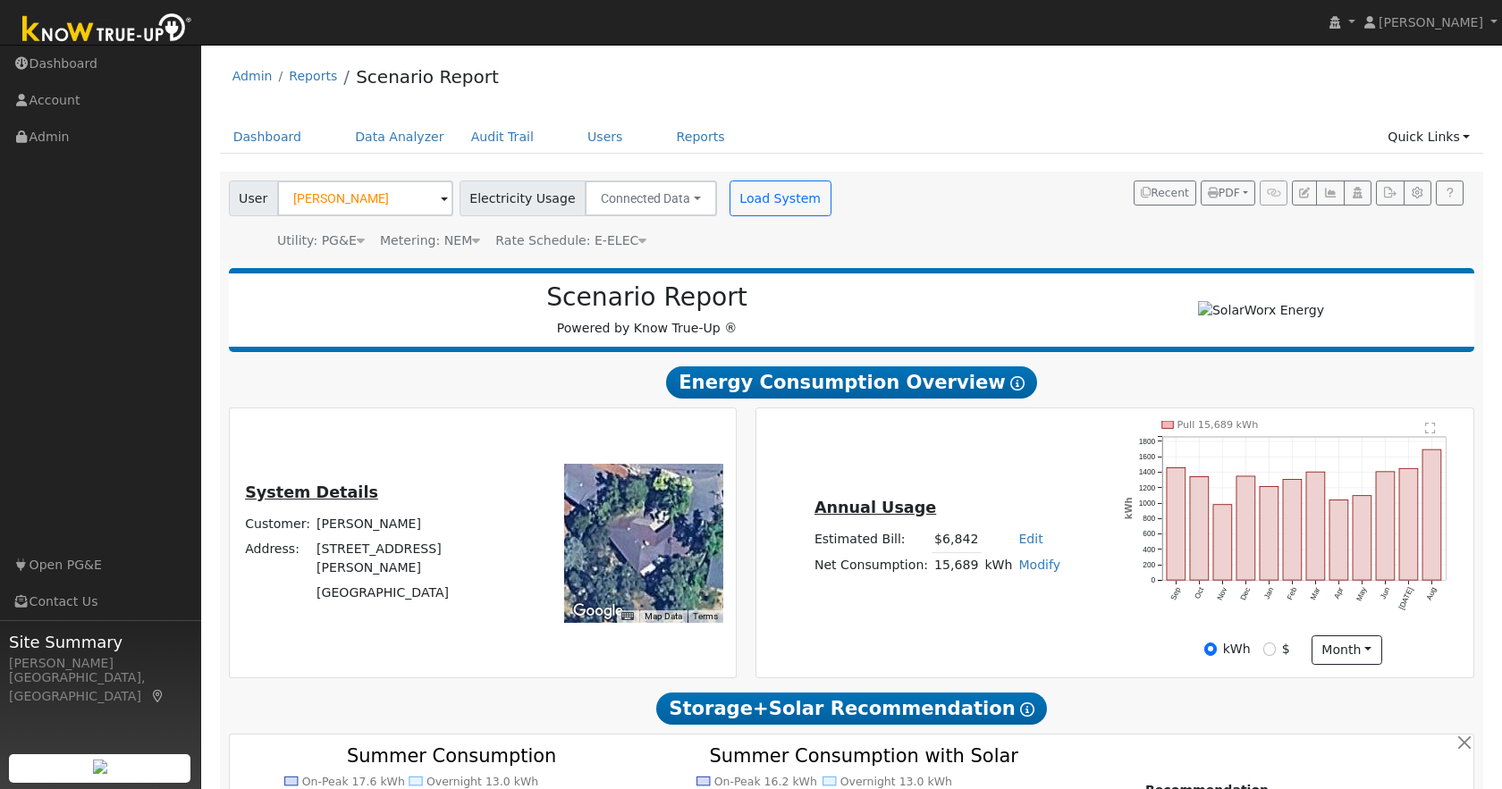
drag, startPoint x: 1242, startPoint y: 619, endPoint x: 1267, endPoint y: 596, distance: 33.6
click at [1243, 618] on icon "Pull 15,689 kWh Sep Oct Nov Dec Jan Feb Mar Apr May Jun [DATE] Aug 0 200 400 60…" at bounding box center [1293, 527] width 337 height 212
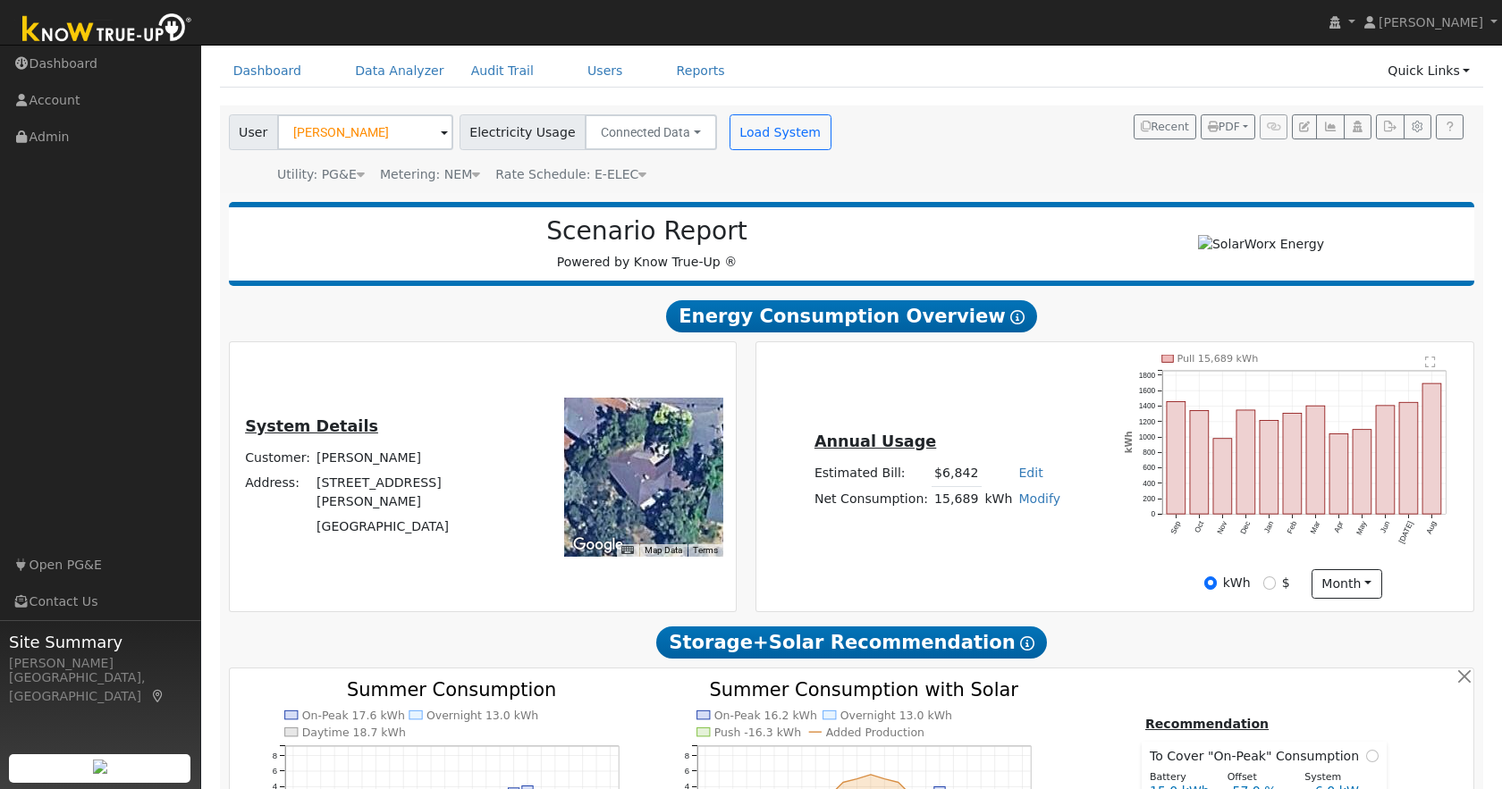
scroll to position [68, 0]
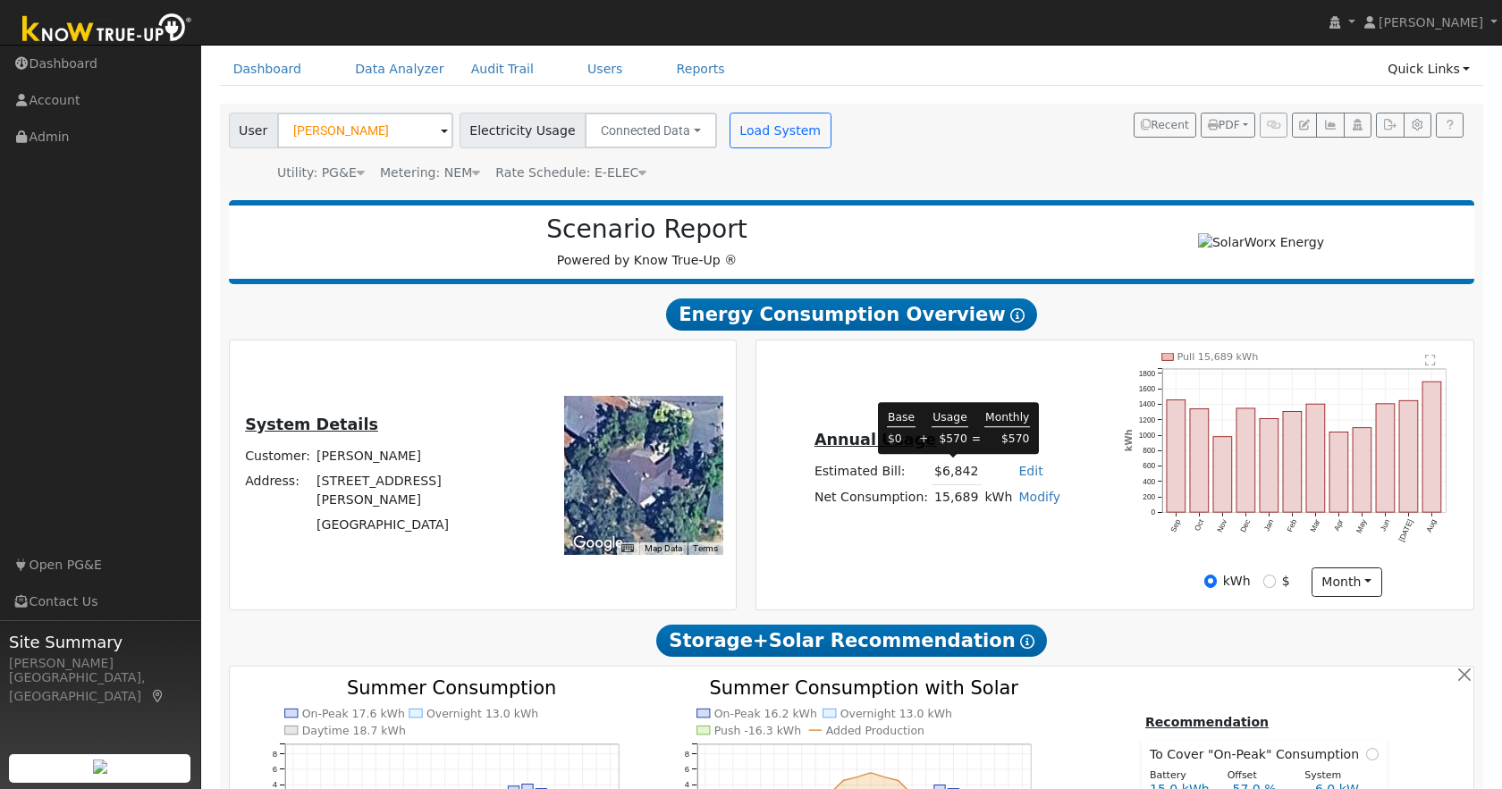
click at [958, 472] on td "$6,842" at bounding box center [957, 473] width 50 height 26
